Goal: Information Seeking & Learning: Learn about a topic

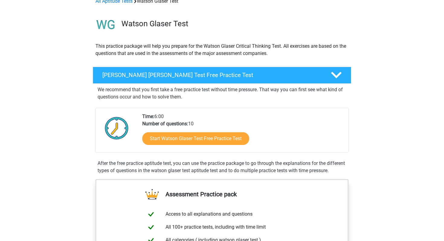
scroll to position [32, 0]
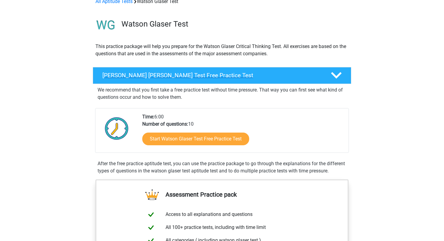
click at [300, 79] on div "[PERSON_NAME] [PERSON_NAME] Test Free Practice Test" at bounding box center [222, 75] width 259 height 17
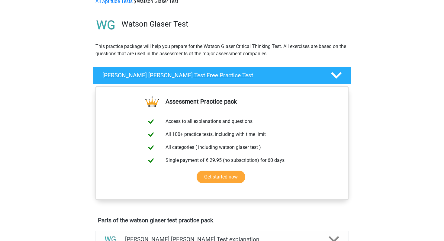
click at [300, 79] on div "[PERSON_NAME] [PERSON_NAME] Test Free Practice Test" at bounding box center [222, 75] width 259 height 17
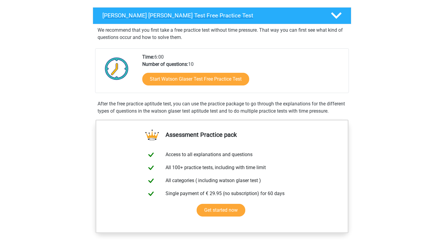
scroll to position [93, 0]
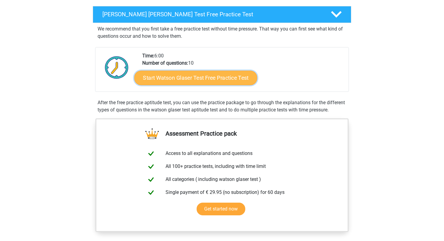
click at [233, 81] on link "Start Watson Glaser Test Free Practice Test" at bounding box center [195, 78] width 123 height 15
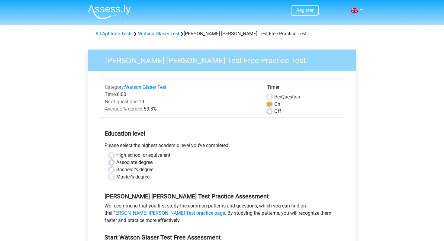
click at [274, 110] on label "Off" at bounding box center [277, 111] width 7 height 7
click at [269, 110] on input "Off" at bounding box center [269, 111] width 5 height 6
radio input "true"
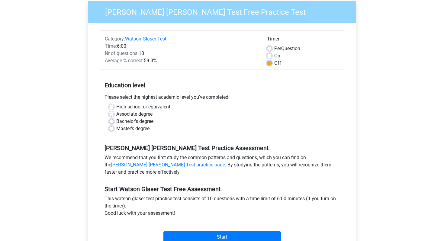
scroll to position [50, 0]
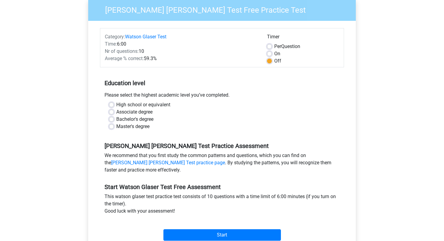
click at [140, 116] on label "Bachelor's degree" at bounding box center [134, 119] width 37 height 7
click at [114, 116] on input "Bachelor's degree" at bounding box center [111, 119] width 5 height 6
radio input "true"
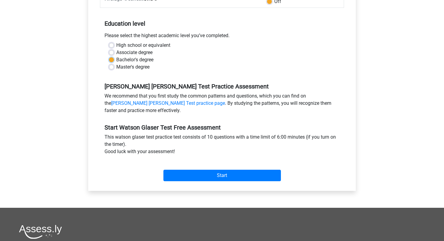
scroll to position [115, 0]
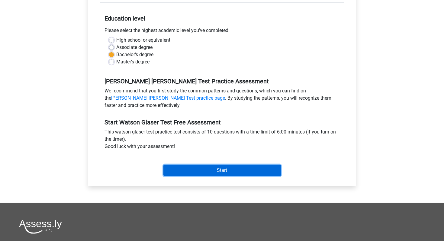
click at [206, 173] on input "Start" at bounding box center [223, 170] width 118 height 11
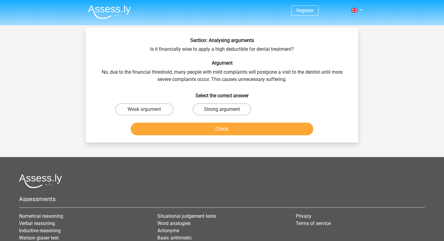
click at [221, 107] on label "Strong argument" at bounding box center [222, 109] width 58 height 12
click at [222, 109] on input "Strong argument" at bounding box center [224, 111] width 4 height 4
radio input "true"
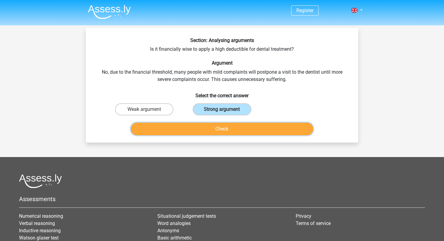
click at [220, 126] on button "Check" at bounding box center [222, 129] width 183 height 13
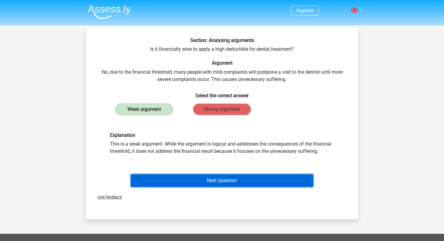
click at [216, 177] on button "Next Question" at bounding box center [222, 180] width 183 height 13
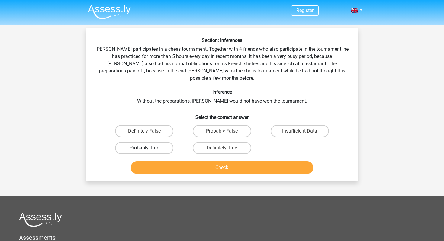
click at [150, 142] on label "Probably True" at bounding box center [144, 148] width 58 height 12
click at [148, 148] on input "Probably True" at bounding box center [146, 150] width 4 height 4
radio input "true"
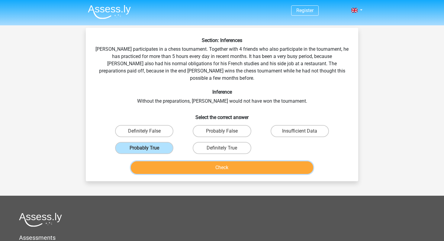
click at [224, 161] on button "Check" at bounding box center [222, 167] width 183 height 13
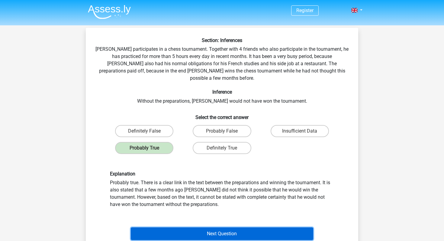
click at [211, 230] on button "Next Question" at bounding box center [222, 234] width 183 height 13
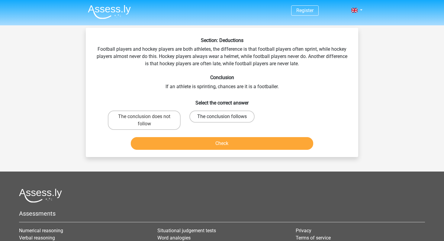
click at [233, 118] on label "The conclusion follows" at bounding box center [221, 117] width 65 height 12
click at [226, 118] on input "The conclusion follows" at bounding box center [224, 119] width 4 height 4
radio input "true"
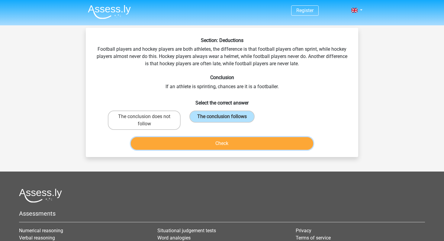
click at [227, 145] on button "Check" at bounding box center [222, 143] width 183 height 13
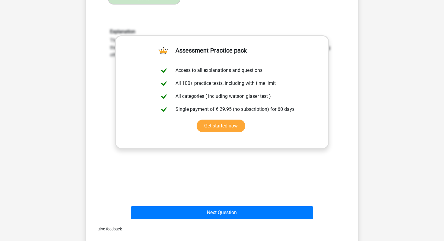
scroll to position [125, 0]
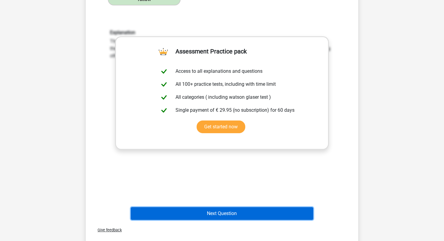
click at [220, 213] on button "Next Question" at bounding box center [222, 213] width 183 height 13
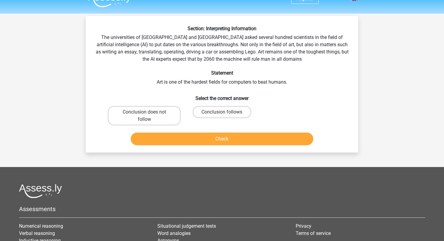
scroll to position [11, 0]
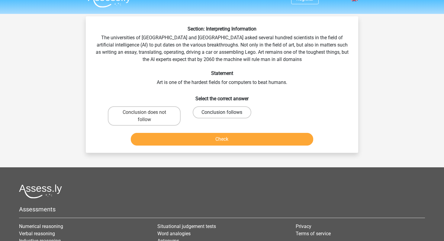
click at [208, 114] on label "Conclusion follows" at bounding box center [222, 112] width 58 height 12
click at [222, 114] on input "Conclusion follows" at bounding box center [224, 114] width 4 height 4
radio input "true"
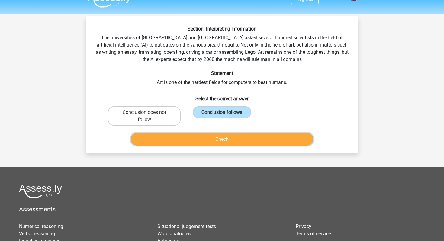
click at [210, 137] on button "Check" at bounding box center [222, 139] width 183 height 13
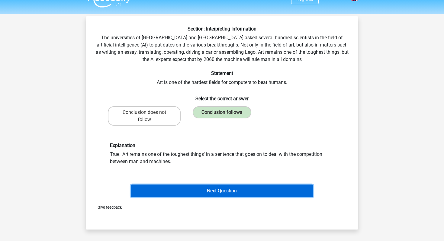
click at [206, 188] on button "Next Question" at bounding box center [222, 191] width 183 height 13
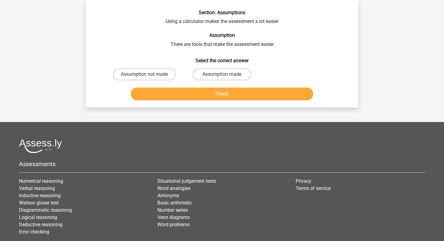
scroll to position [0, 0]
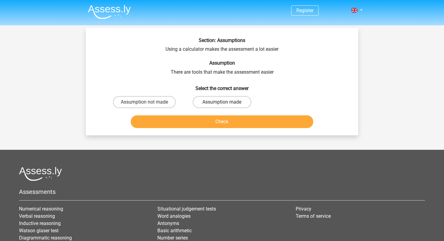
click at [216, 100] on label "Assumption made" at bounding box center [222, 102] width 58 height 12
click at [222, 102] on input "Assumption made" at bounding box center [224, 104] width 4 height 4
radio input "true"
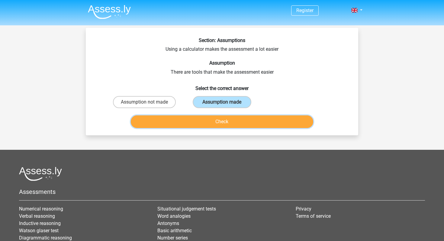
click at [213, 121] on button "Check" at bounding box center [222, 121] width 183 height 13
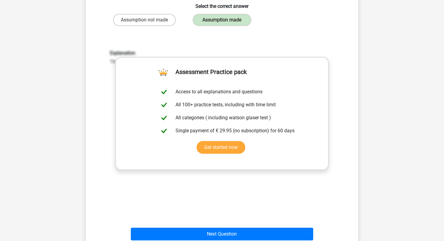
scroll to position [82, 0]
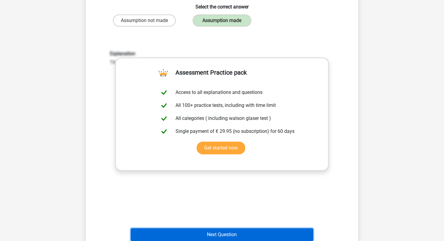
click at [208, 241] on button "Next Question" at bounding box center [222, 234] width 183 height 13
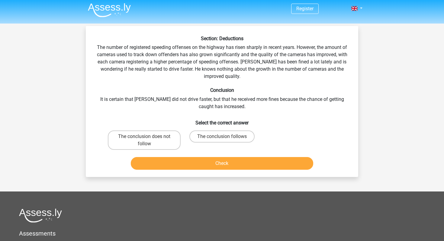
scroll to position [1, 0]
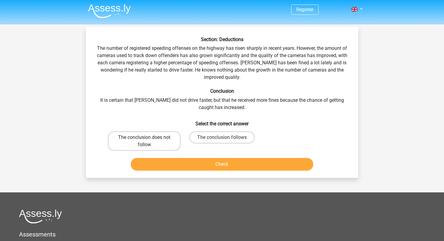
click at [161, 141] on label "The conclusion does not follow" at bounding box center [144, 140] width 73 height 19
click at [148, 141] on input "The conclusion does not follow" at bounding box center [146, 140] width 4 height 4
radio input "true"
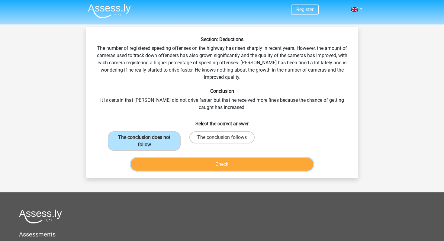
click at [191, 167] on button "Check" at bounding box center [222, 164] width 183 height 13
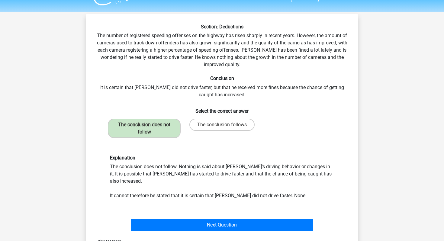
scroll to position [16, 0]
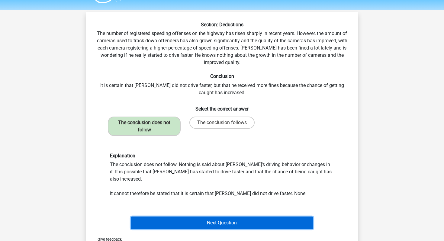
click at [194, 217] on button "Next Question" at bounding box center [222, 223] width 183 height 13
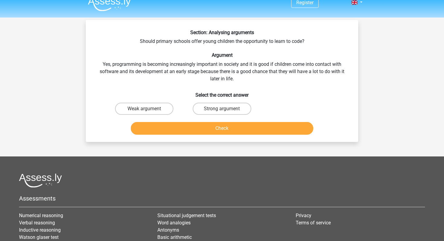
scroll to position [7, 0]
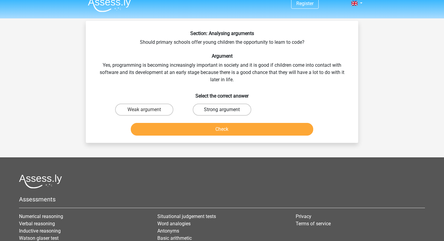
click at [206, 112] on label "Strong argument" at bounding box center [222, 110] width 58 height 12
click at [222, 112] on input "Strong argument" at bounding box center [224, 112] width 4 height 4
radio input "true"
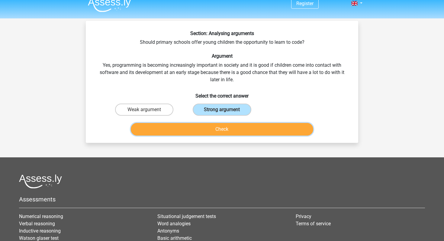
click at [206, 128] on button "Check" at bounding box center [222, 129] width 183 height 13
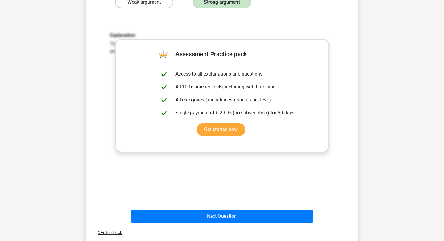
scroll to position [155, 0]
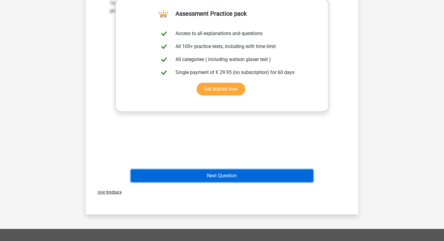
click at [215, 173] on button "Next Question" at bounding box center [222, 176] width 183 height 13
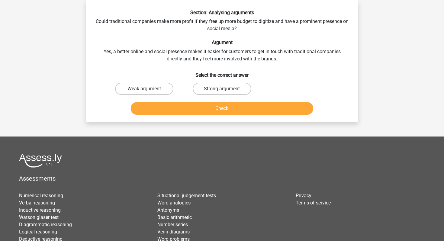
scroll to position [5, 0]
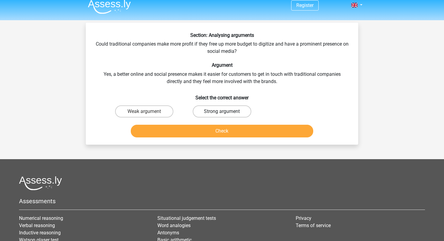
click at [222, 111] on label "Strong argument" at bounding box center [222, 111] width 58 height 12
click at [222, 112] on input "Strong argument" at bounding box center [224, 114] width 4 height 4
radio input "true"
click at [220, 123] on div "Check" at bounding box center [222, 130] width 253 height 20
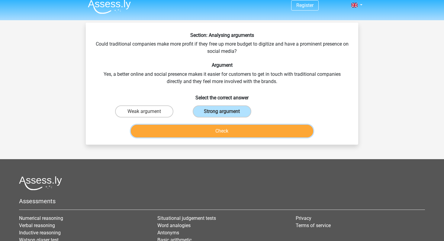
click at [219, 129] on button "Check" at bounding box center [222, 131] width 183 height 13
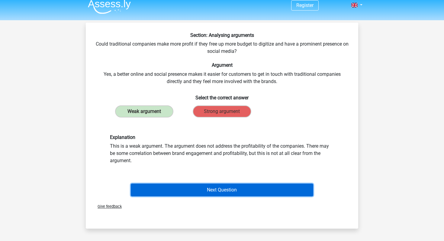
click at [206, 187] on button "Next Question" at bounding box center [222, 190] width 183 height 13
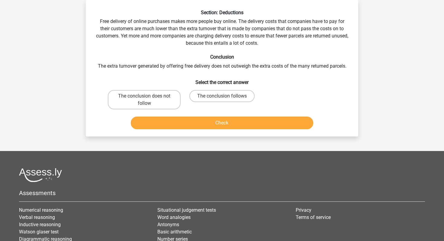
scroll to position [0, 0]
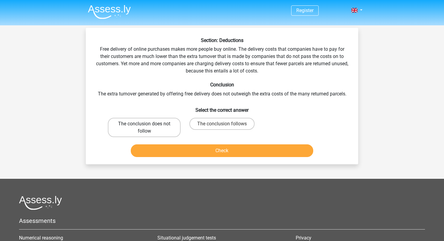
click at [141, 121] on label "The conclusion does not follow" at bounding box center [144, 127] width 73 height 19
click at [144, 124] on input "The conclusion does not follow" at bounding box center [146, 126] width 4 height 4
radio input "true"
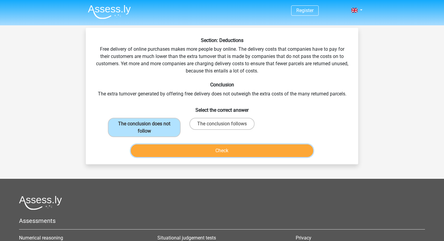
click at [168, 148] on button "Check" at bounding box center [222, 150] width 183 height 13
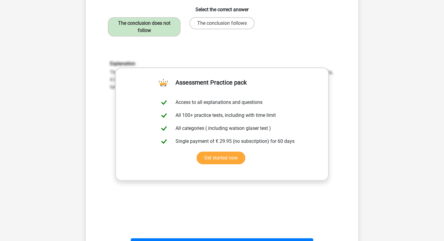
scroll to position [113, 0]
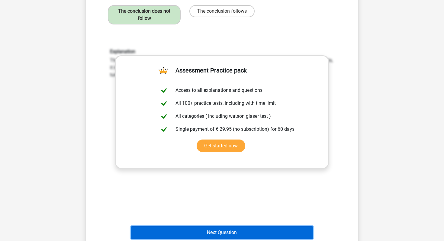
click at [212, 229] on button "Next Question" at bounding box center [222, 232] width 183 height 13
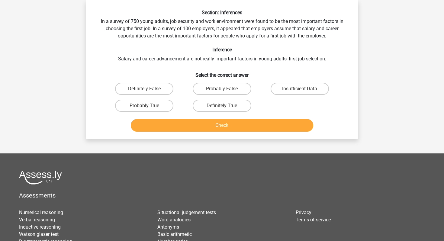
scroll to position [0, 0]
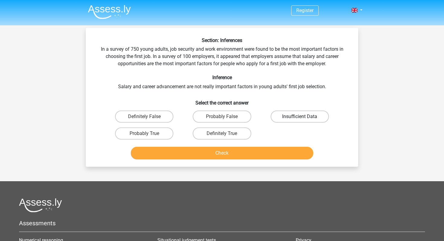
click at [317, 115] on label "Insufficient Data" at bounding box center [300, 117] width 58 height 12
click at [304, 117] on input "Insufficient Data" at bounding box center [302, 119] width 4 height 4
radio input "true"
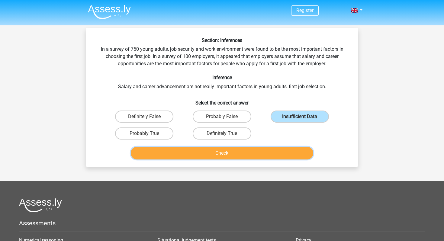
click at [272, 157] on button "Check" at bounding box center [222, 153] width 183 height 13
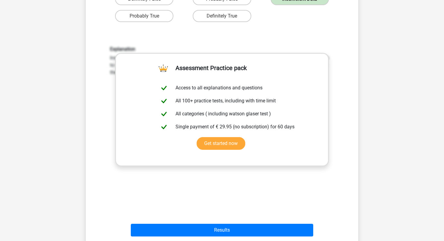
scroll to position [122, 0]
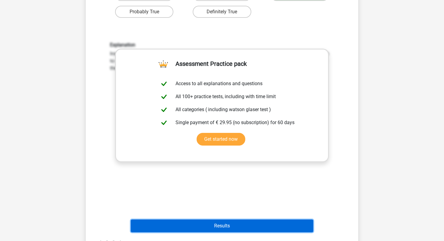
click at [235, 224] on button "Results" at bounding box center [222, 226] width 183 height 13
